Goal: Information Seeking & Learning: Check status

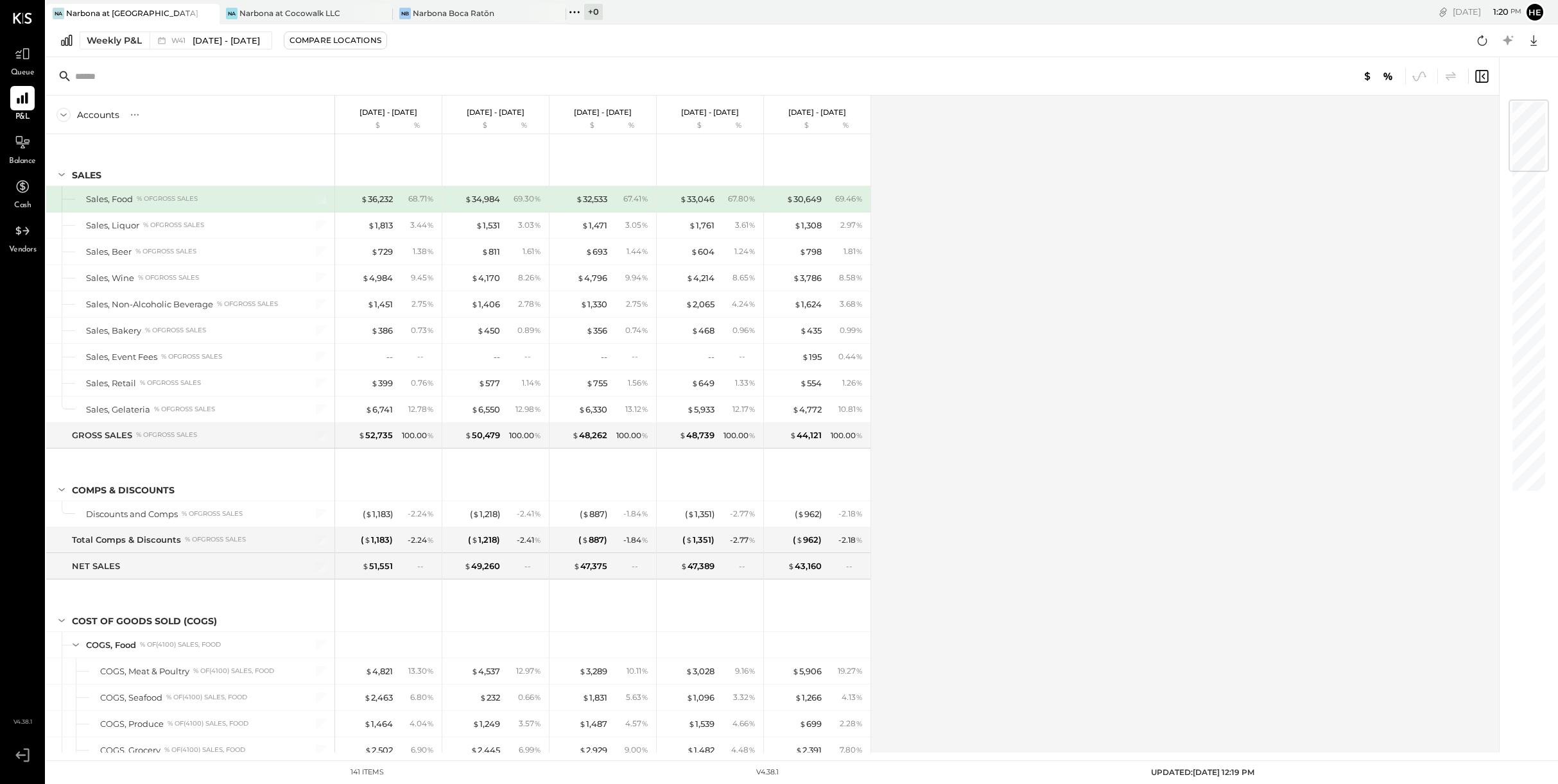
click at [17, 114] on span "P&L" at bounding box center [23, 118] width 15 height 12
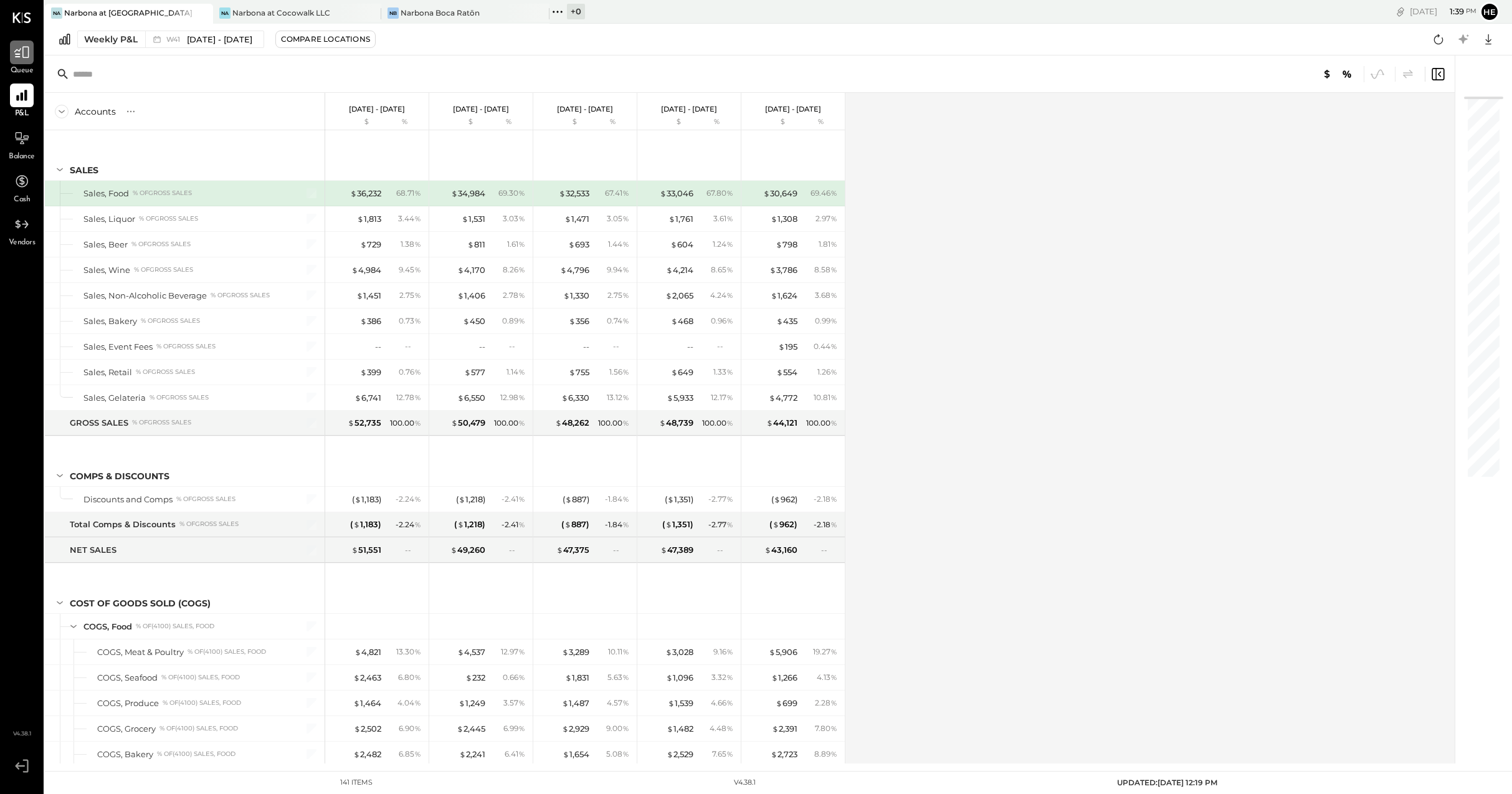
click at [26, 50] on icon at bounding box center [22, 53] width 16 height 16
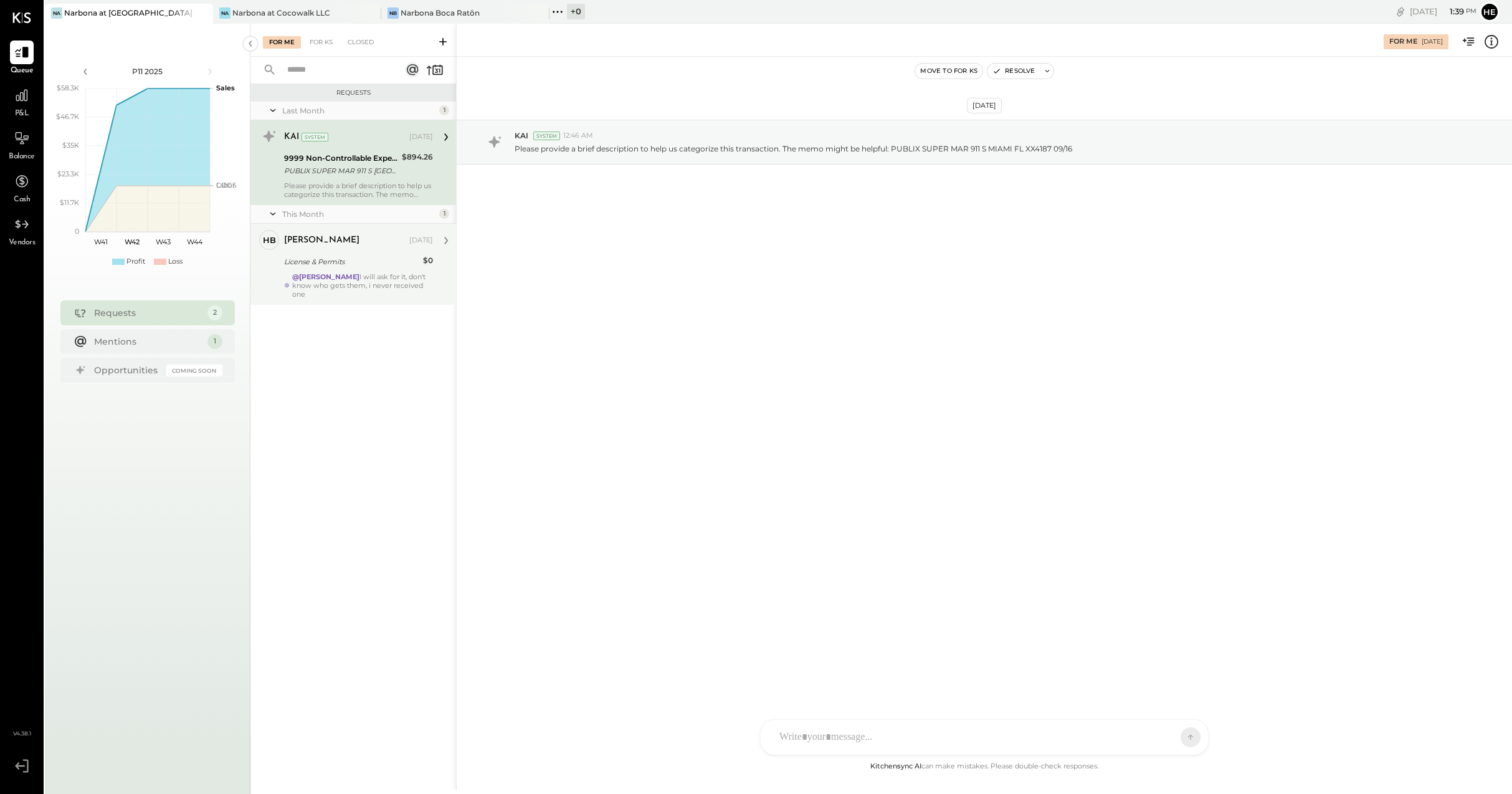
click at [346, 281] on div "@[PERSON_NAME] I will ask for it, don't know who gets them, i never received one" at bounding box center [362, 285] width 141 height 26
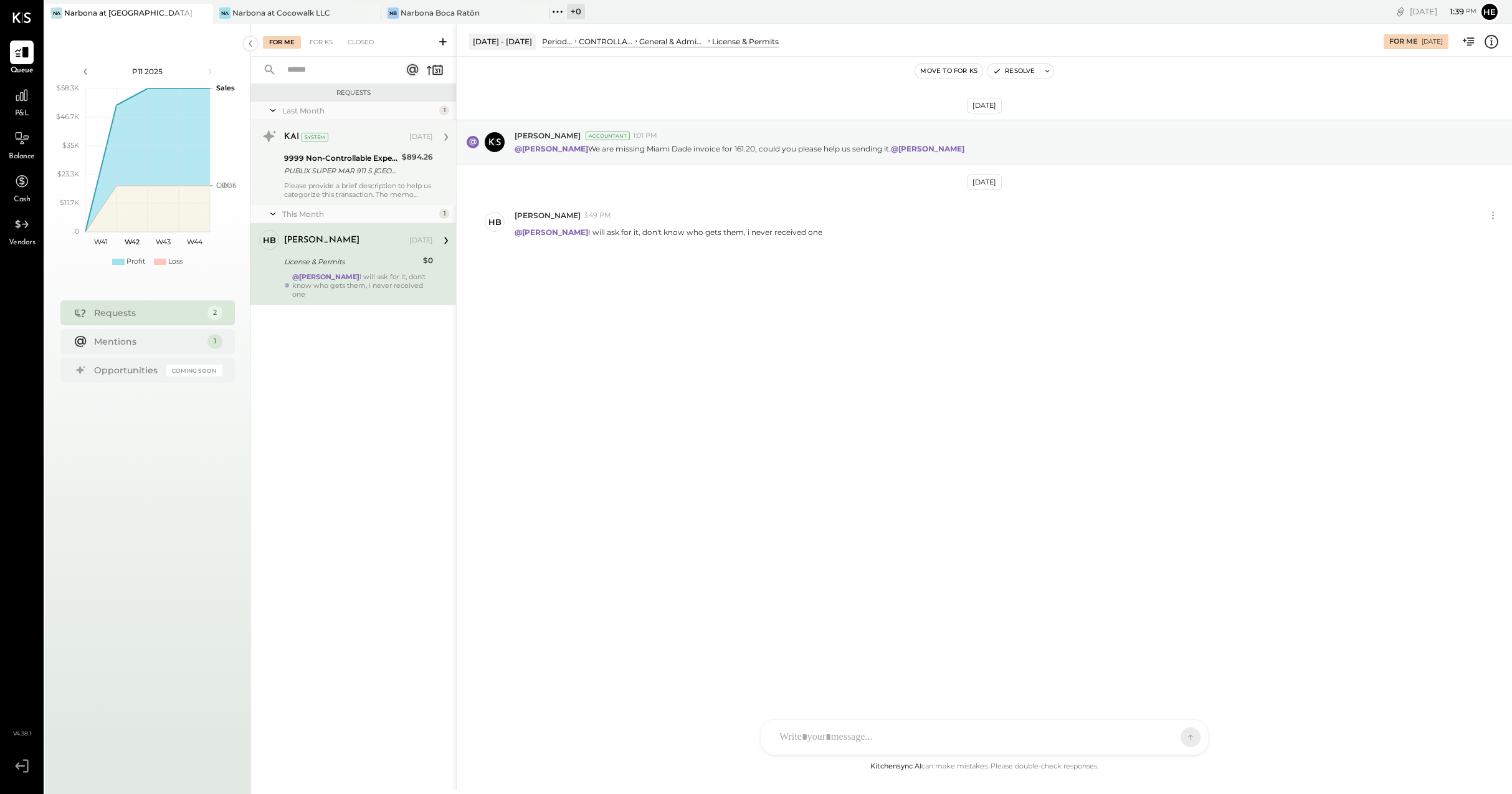
click at [341, 146] on div "KAI System [DATE]" at bounding box center [358, 137] width 149 height 21
